Goal: Task Accomplishment & Management: Use online tool/utility

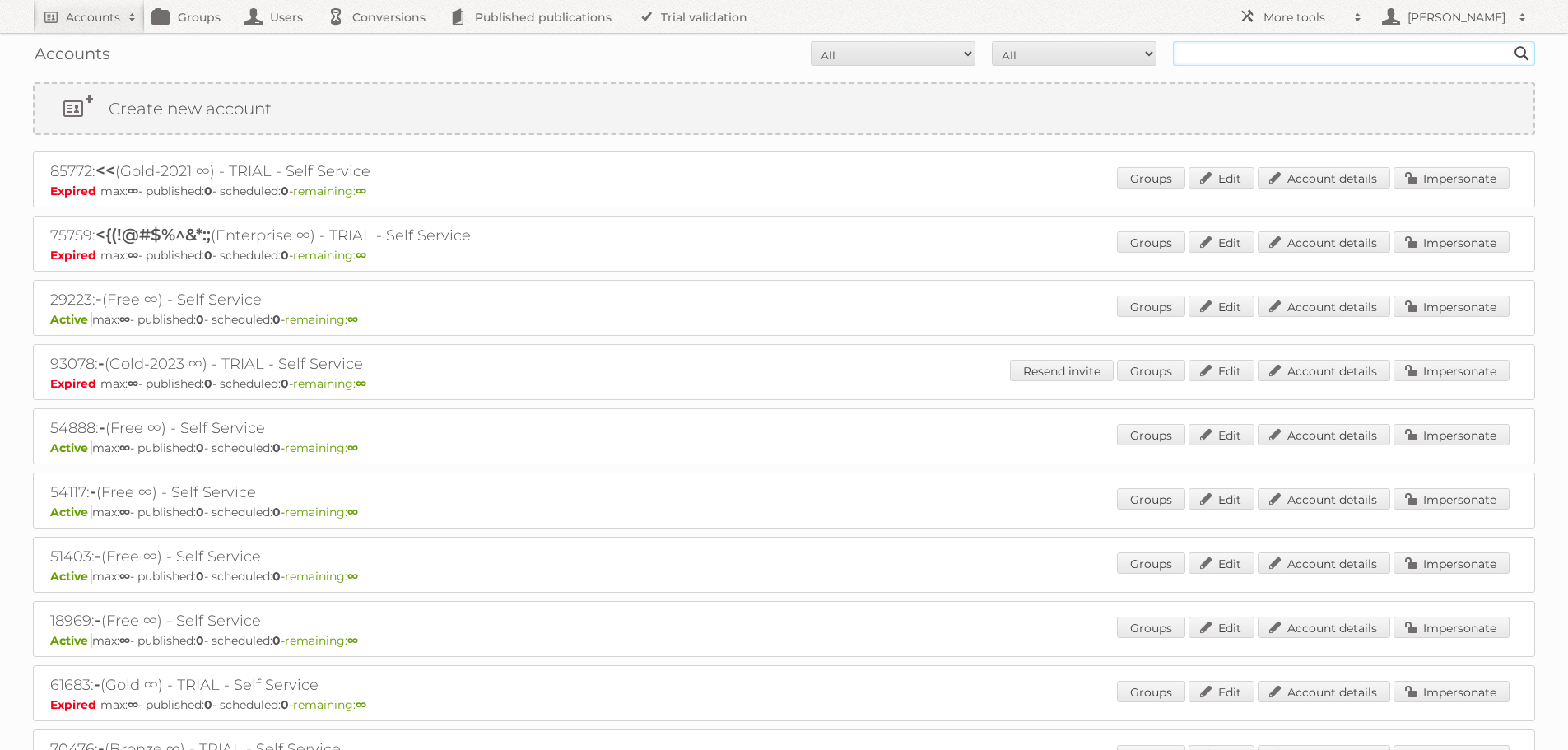
drag, startPoint x: 1513, startPoint y: 1, endPoint x: 1270, endPoint y: 44, distance: 246.8
click at [1270, 44] on input "text" at bounding box center [1353, 53] width 362 height 25
type input "myshopi"
click at [1509, 41] on input "Search" at bounding box center [1521, 53] width 25 height 25
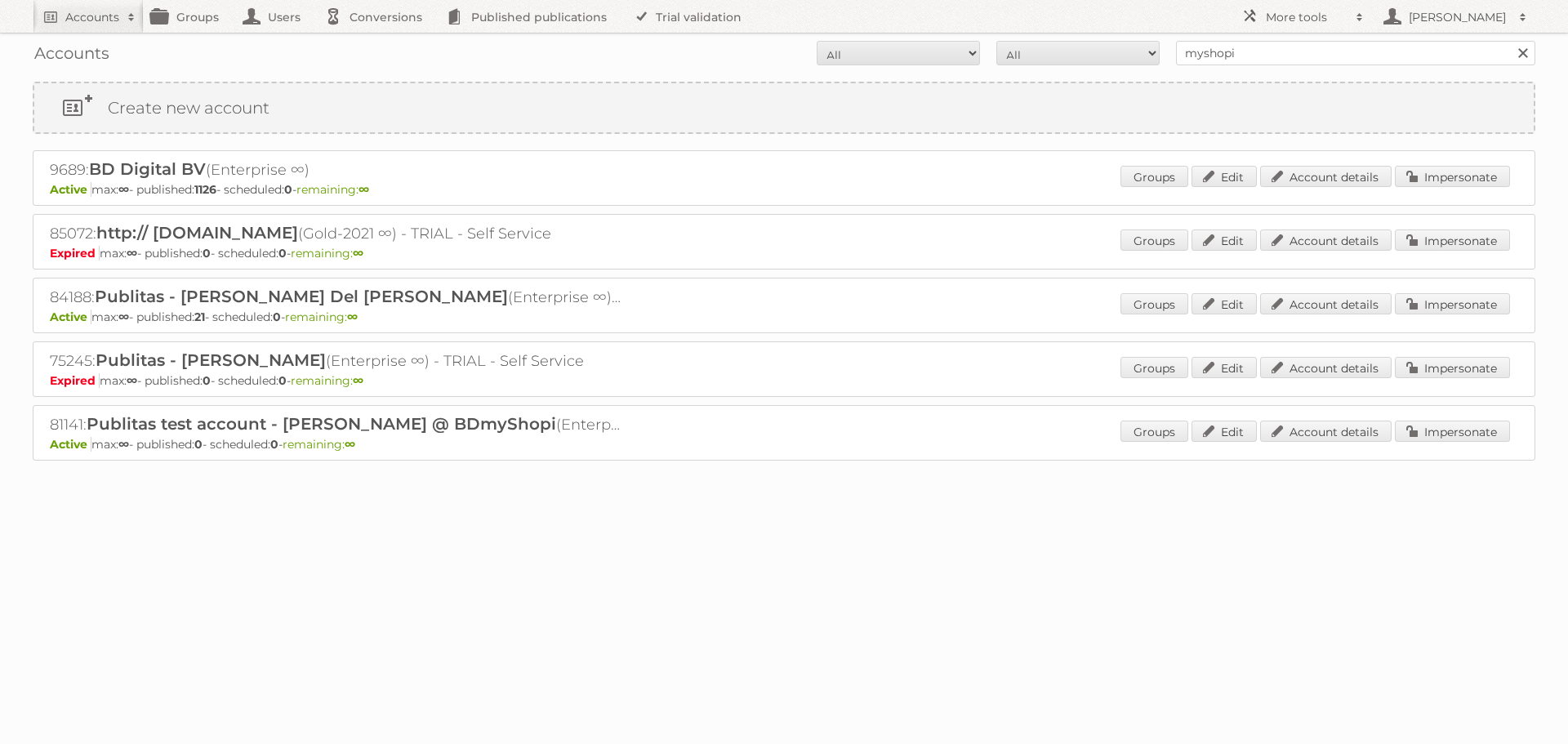
click at [762, 594] on body "Accounts Search Advanced Search Create new account Groups Users Conversions Pub…" at bounding box center [784, 372] width 1568 height 744
click at [1460, 180] on link "Impersonate" at bounding box center [1452, 176] width 115 height 21
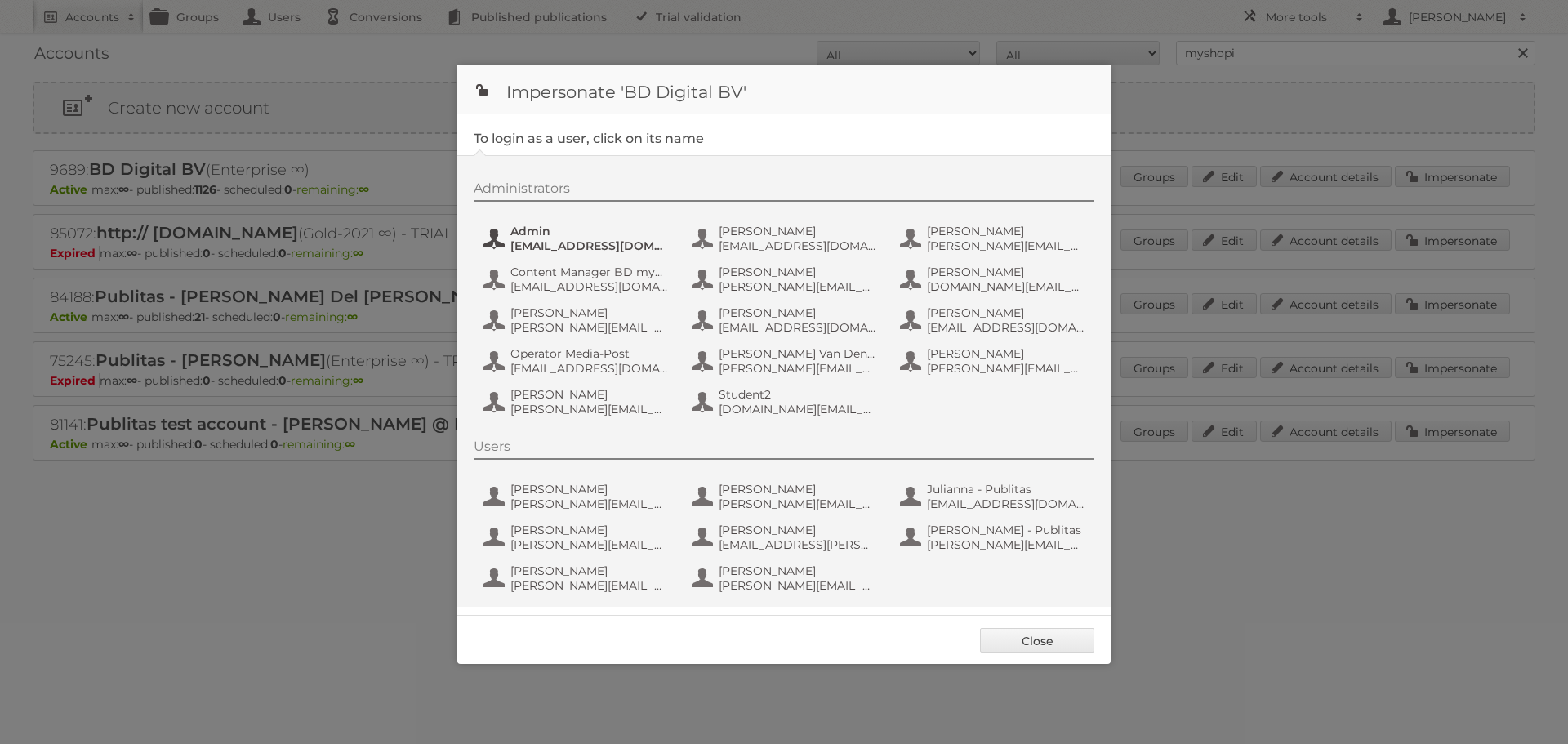
click at [565, 237] on span "Admin" at bounding box center [589, 231] width 158 height 14
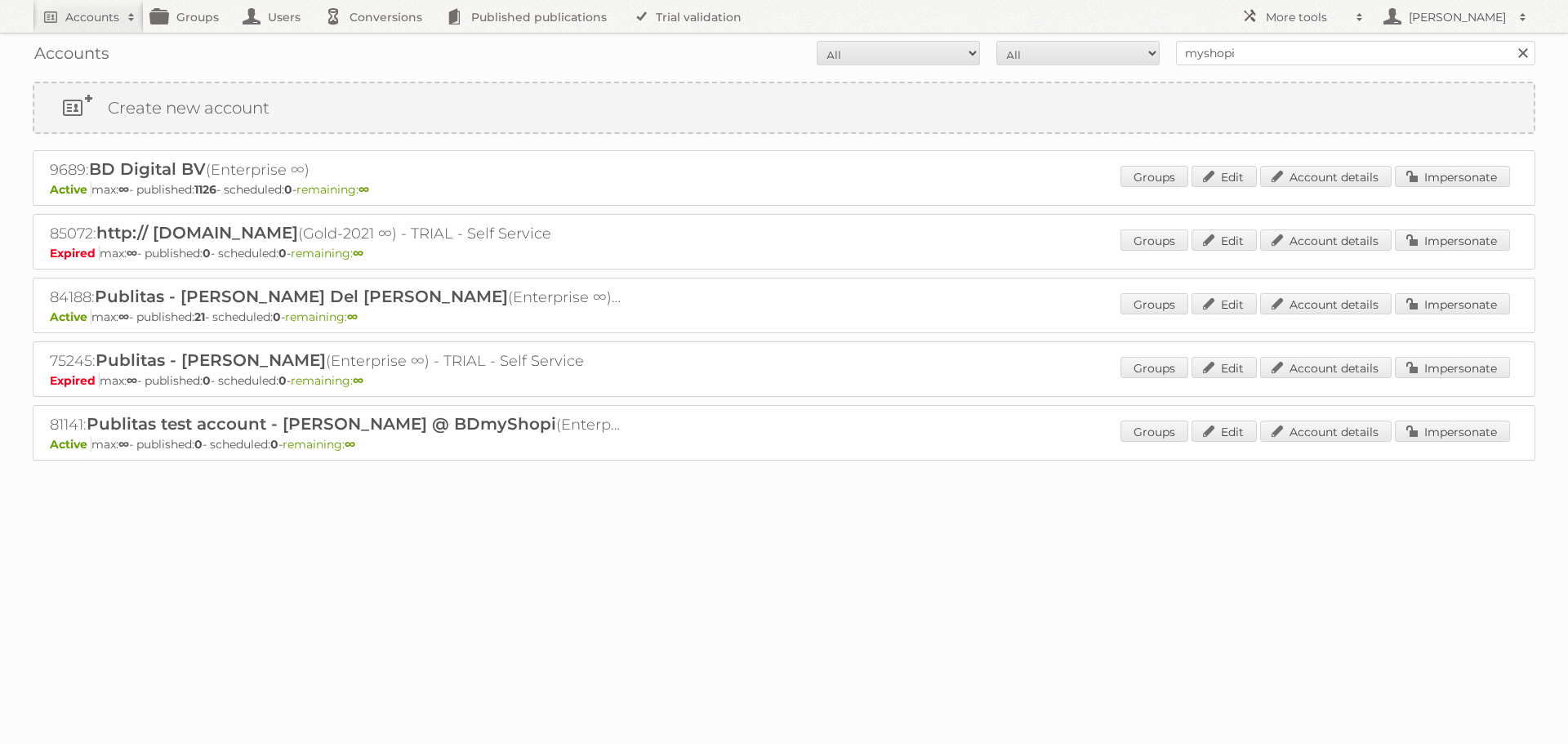
click at [270, 526] on div "Accounts All Active Expired Pending All Paid Trials Self service myshopi Search…" at bounding box center [784, 271] width 1568 height 543
click at [1445, 189] on div "Groups Edit Account details Impersonate" at bounding box center [1315, 178] width 390 height 25
click at [1456, 183] on link "Impersonate" at bounding box center [1452, 176] width 115 height 21
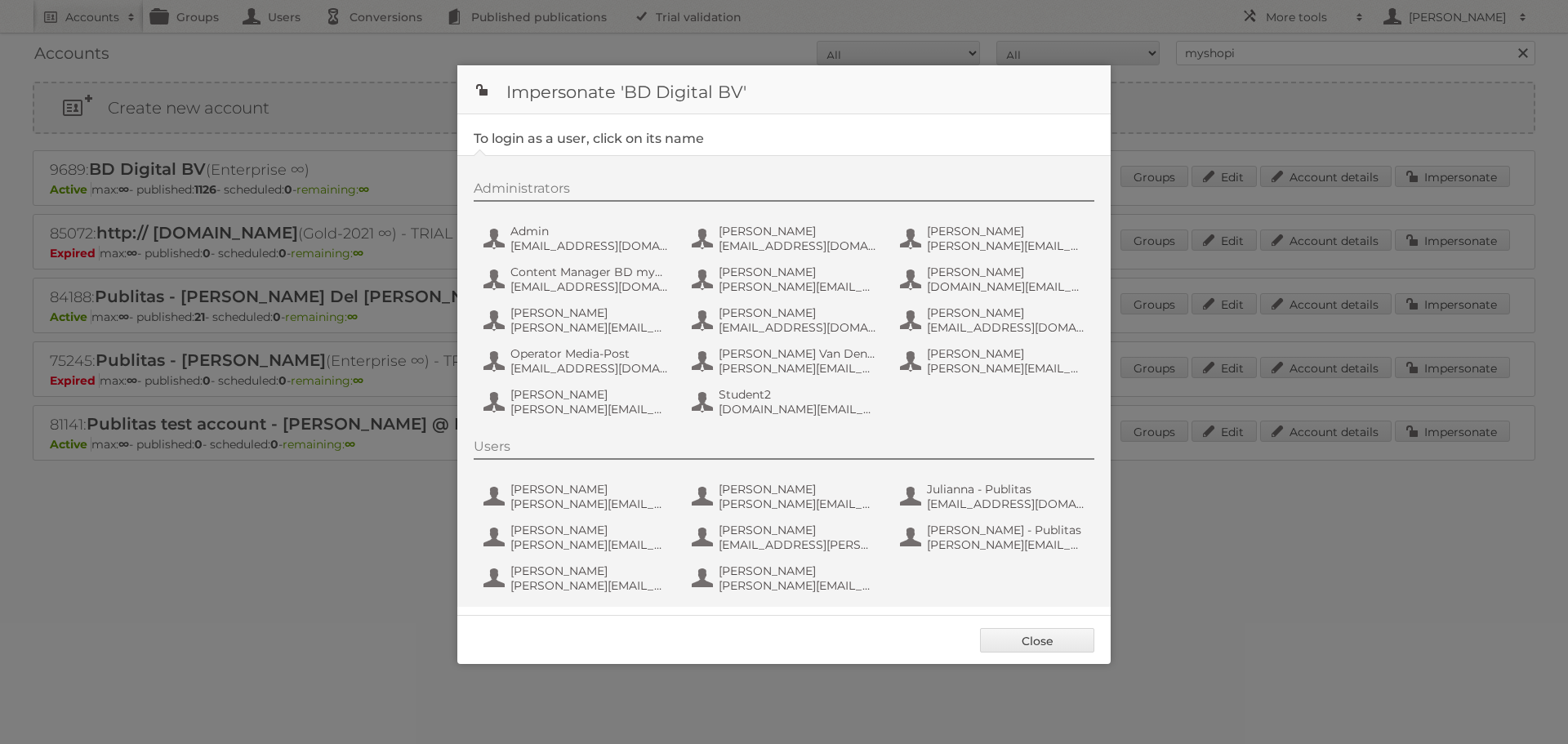
click at [608, 298] on div "Administrators Admin [EMAIL_ADDRESS][DOMAIN_NAME] [PERSON_NAME] [PERSON_NAME][E…" at bounding box center [792, 302] width 637 height 242
click at [603, 316] on span "Lars Scheuten" at bounding box center [589, 312] width 158 height 14
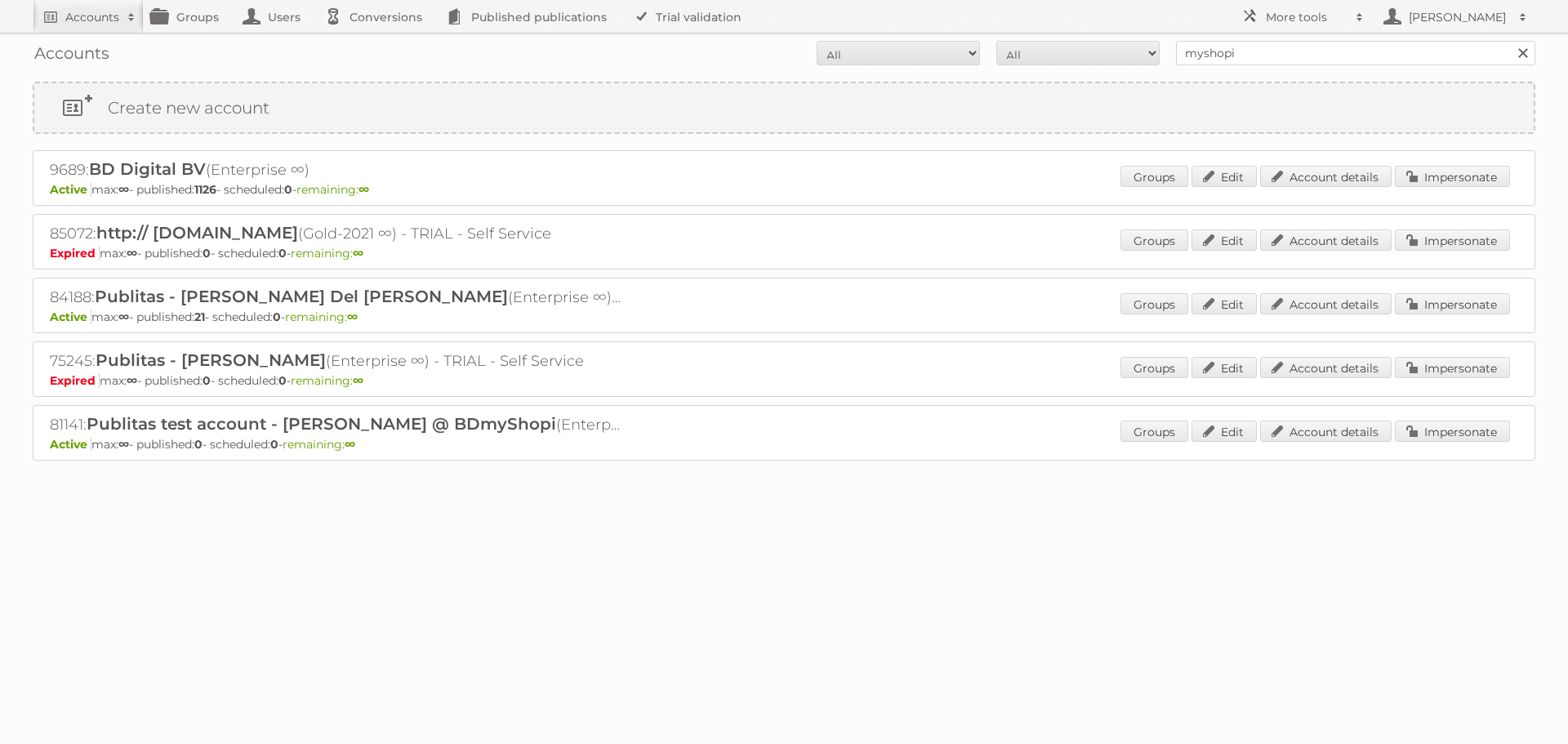
click at [1437, 189] on div "Groups Edit Account details Impersonate" at bounding box center [1315, 178] width 390 height 25
click at [1443, 183] on link "Impersonate" at bounding box center [1452, 176] width 115 height 21
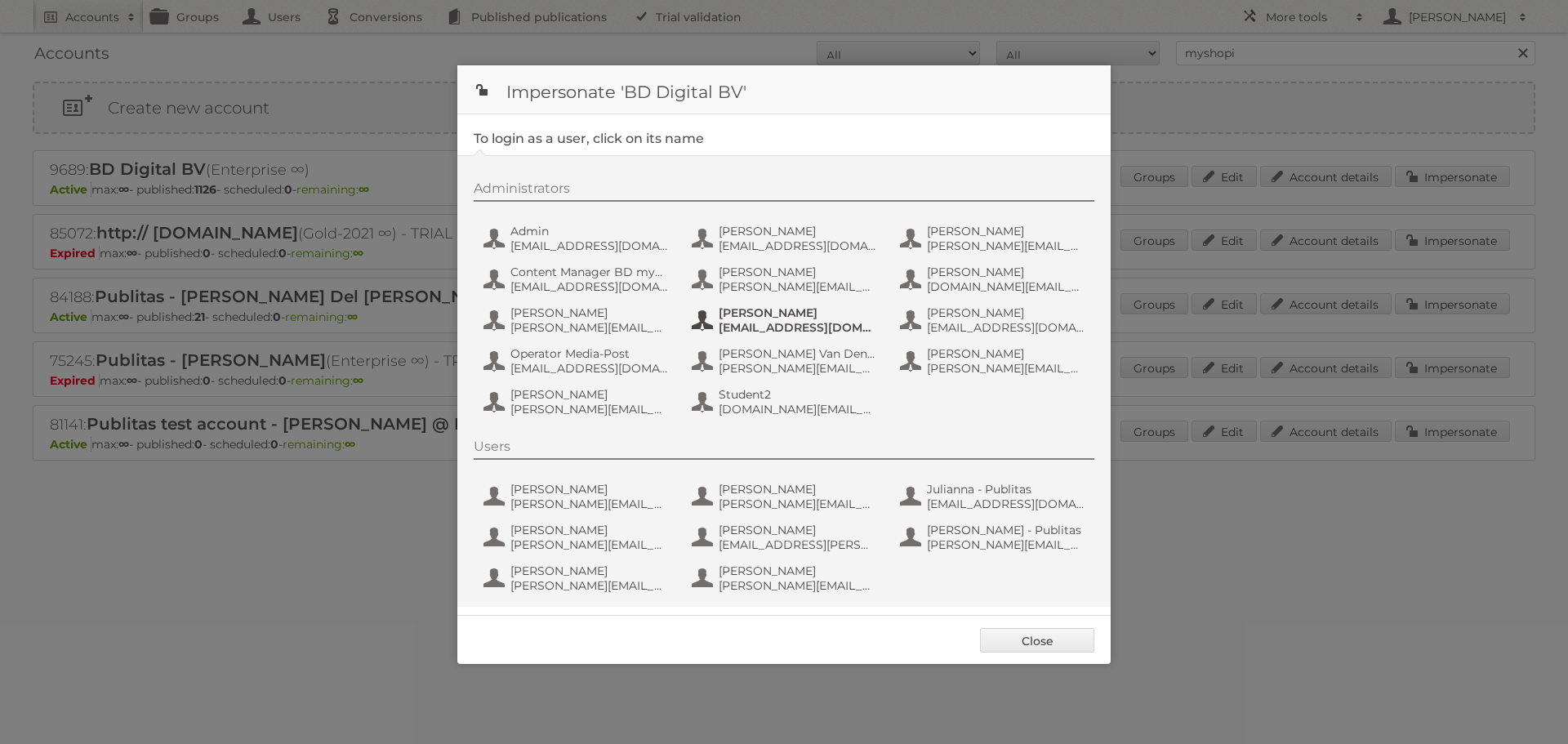
click at [792, 327] on span "mv@agilys.be" at bounding box center [797, 327] width 158 height 14
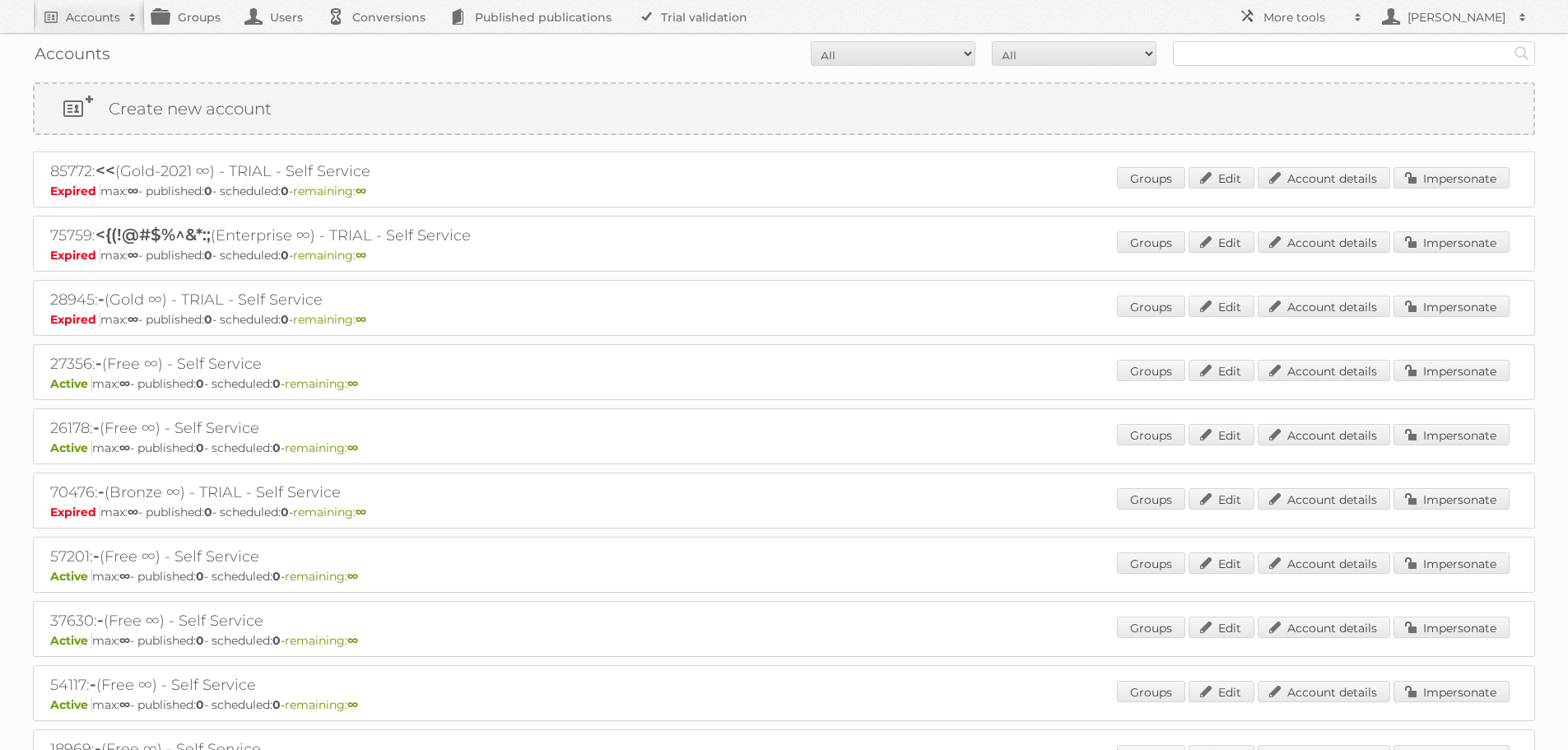
click at [1252, 67] on div "Accounts All Active Expired Pending All Paid Trials Self service Search" at bounding box center [784, 54] width 1502 height 41
click at [1234, 46] on input "text" at bounding box center [1353, 53] width 362 height 25
type input "as watson"
click at [1509, 41] on input "Search" at bounding box center [1521, 53] width 25 height 25
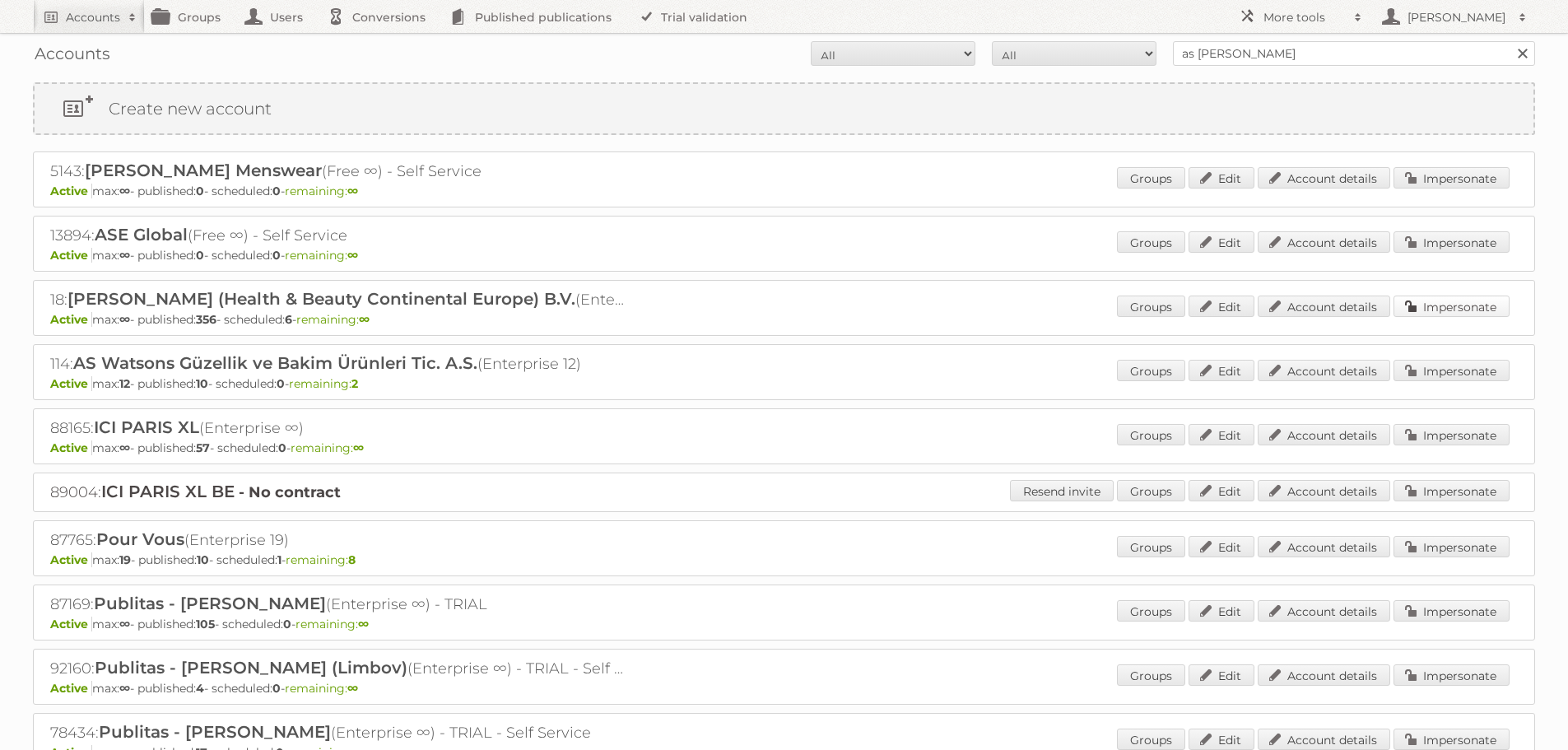
click at [1448, 305] on link "Impersonate" at bounding box center [1451, 306] width 116 height 21
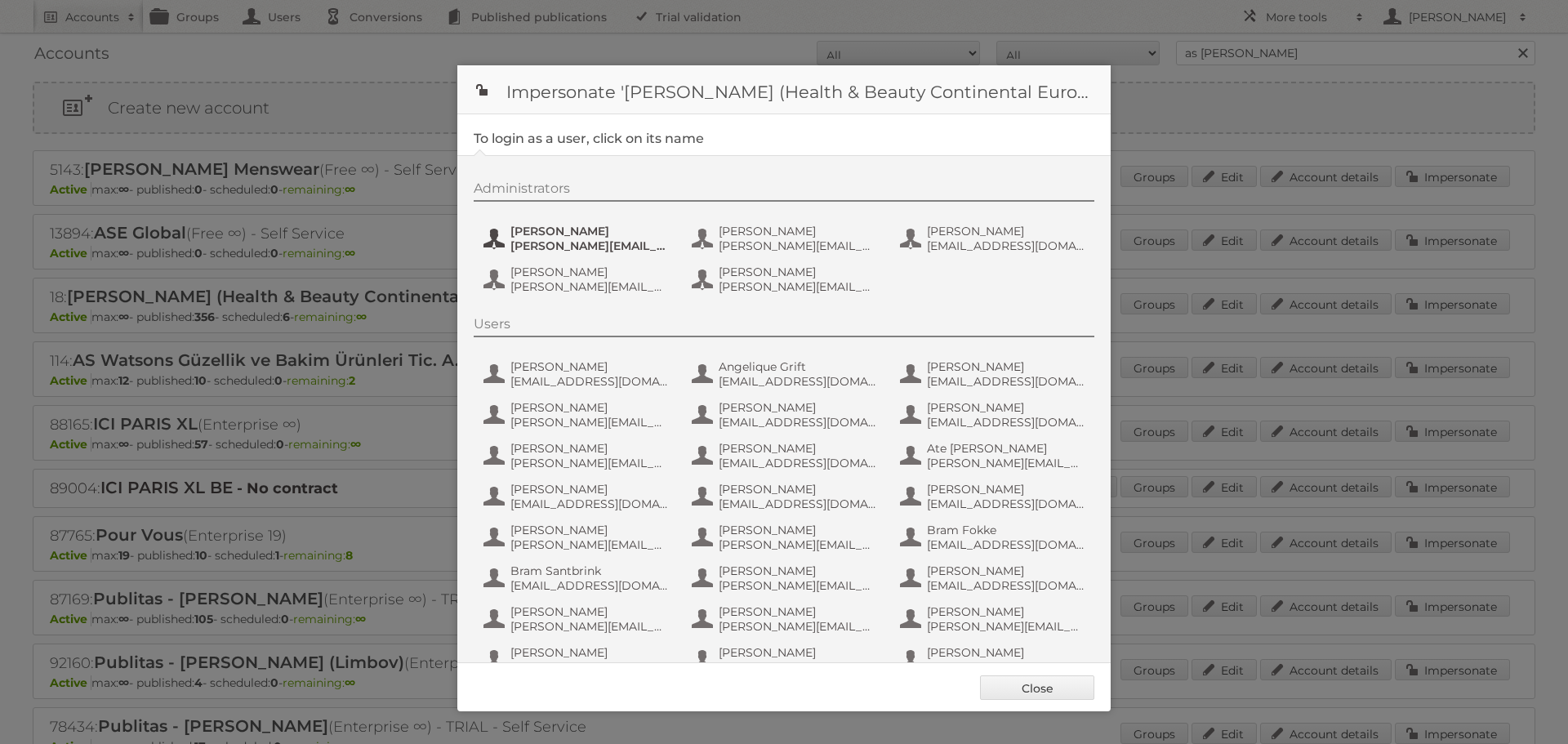
click at [559, 243] on span "[PERSON_NAME][EMAIL_ADDRESS][DOMAIN_NAME]" at bounding box center [589, 245] width 158 height 14
